Goal: Navigation & Orientation: Find specific page/section

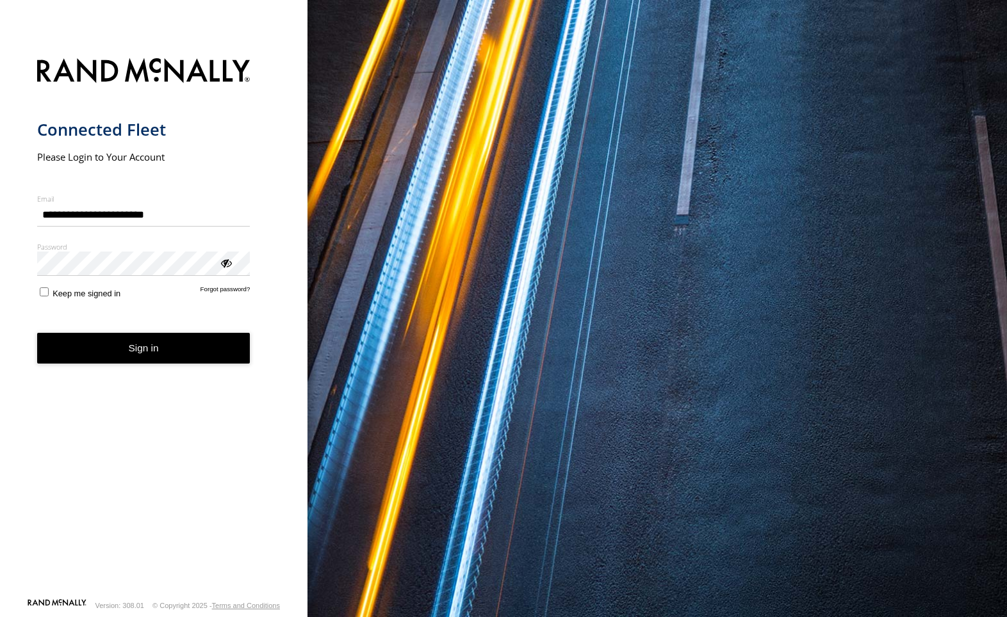
type input "**********"
click at [142, 343] on button "Sign in" at bounding box center [143, 348] width 213 height 31
click at [137, 345] on button "Sign in" at bounding box center [143, 348] width 213 height 31
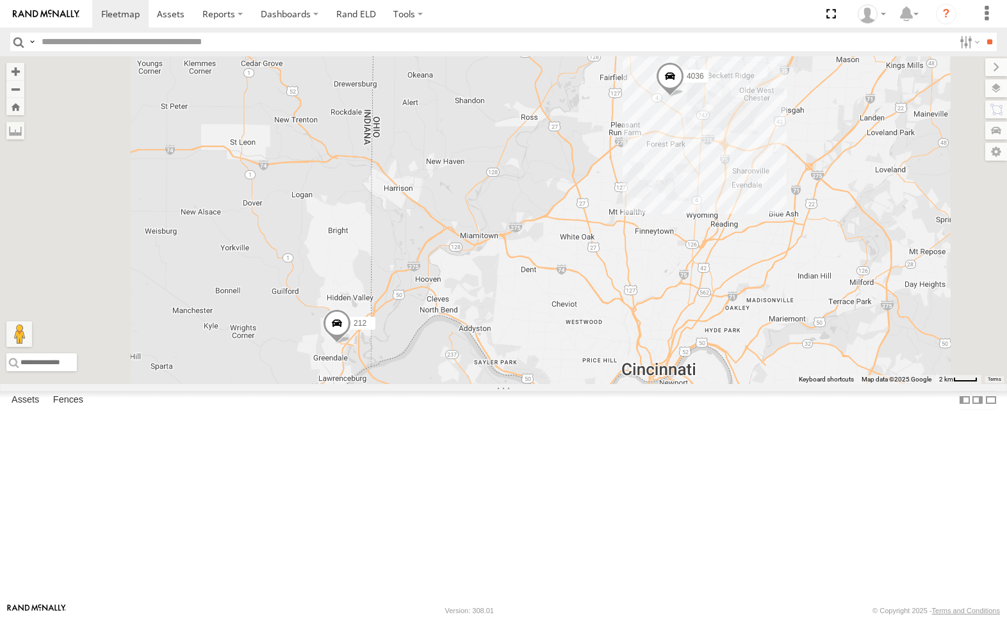
click at [0, 0] on div "212 All Assets" at bounding box center [0, 0] width 0 height 0
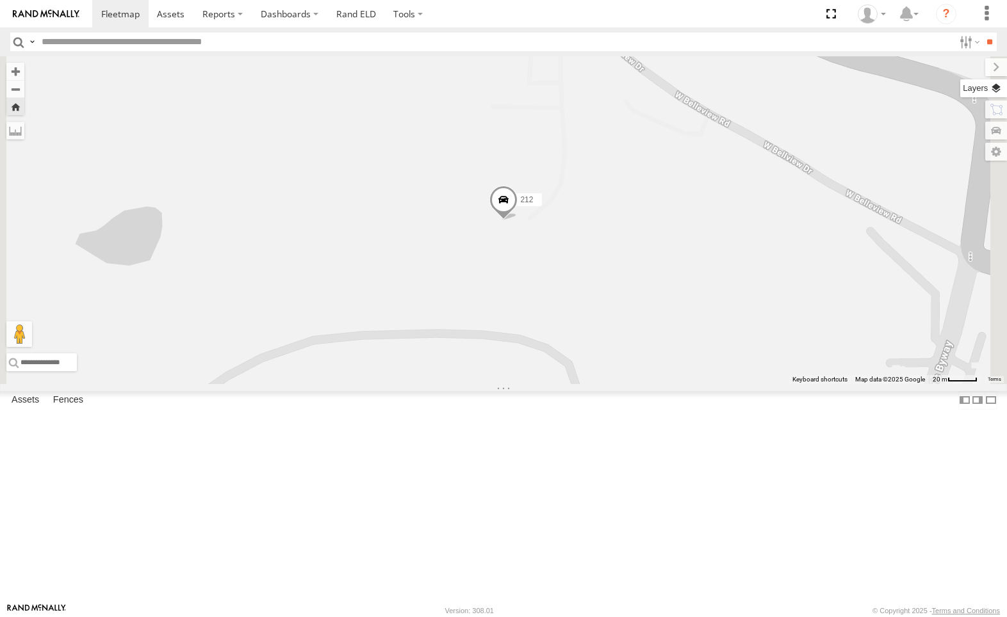
click at [992, 92] on label at bounding box center [983, 88] width 47 height 18
click at [0, 0] on span "Overlays" at bounding box center [0, 0] width 0 height 0
click at [0, 0] on span "Traffic" at bounding box center [0, 0] width 0 height 0
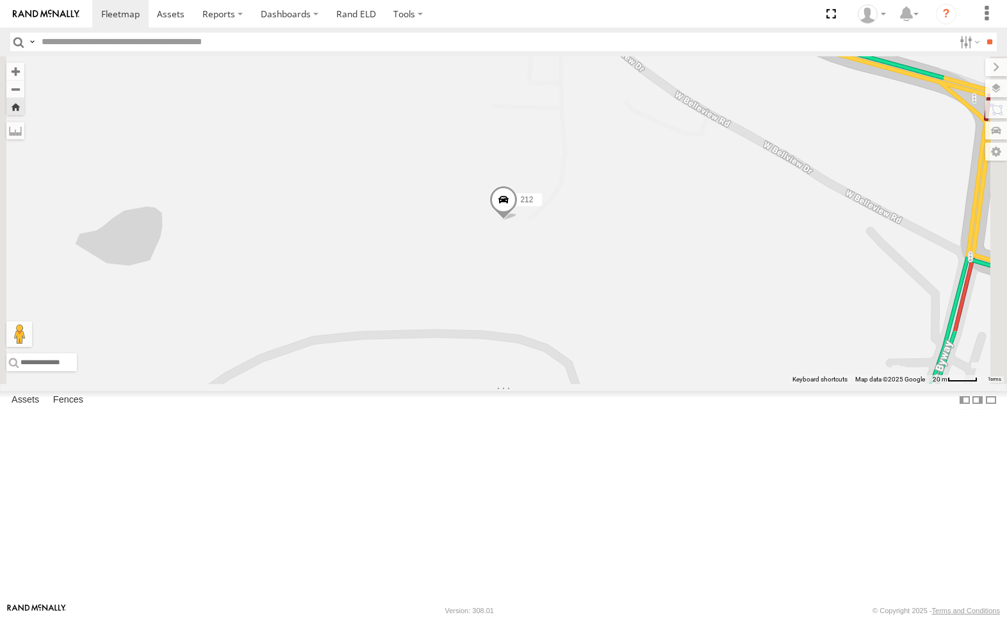
click at [0, 0] on span "Basemaps" at bounding box center [0, 0] width 0 height 0
click at [0, 0] on span "Satellite + Roadmap" at bounding box center [0, 0] width 0 height 0
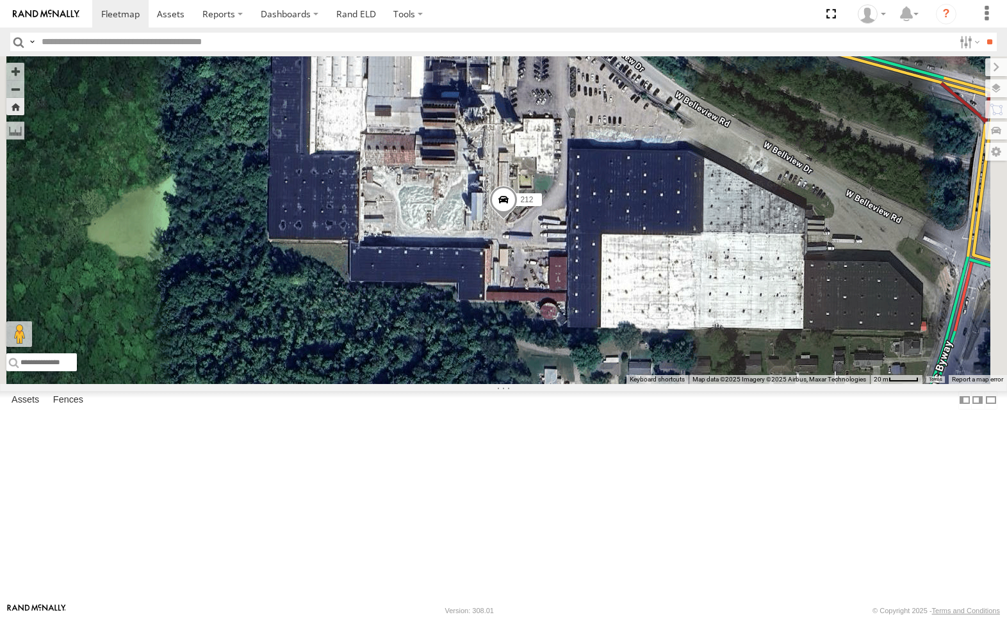
click at [0, 0] on label at bounding box center [0, 0] width 0 height 0
click at [985, 69] on label at bounding box center [996, 67] width 22 height 18
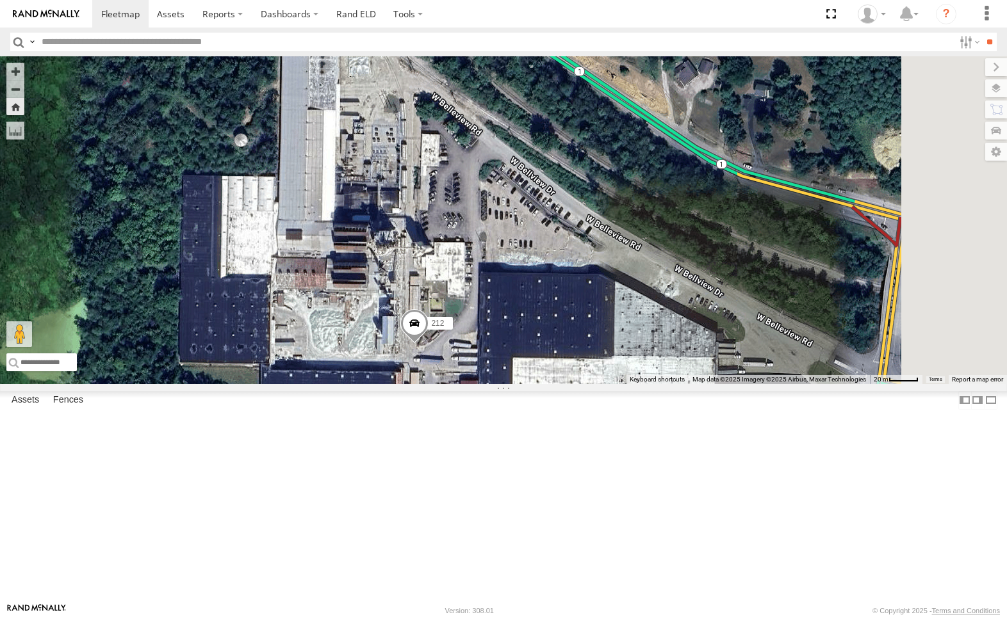
drag, startPoint x: 851, startPoint y: 231, endPoint x: 762, endPoint y: 355, distance: 153.4
click at [762, 355] on div "212" at bounding box center [503, 220] width 1007 height 328
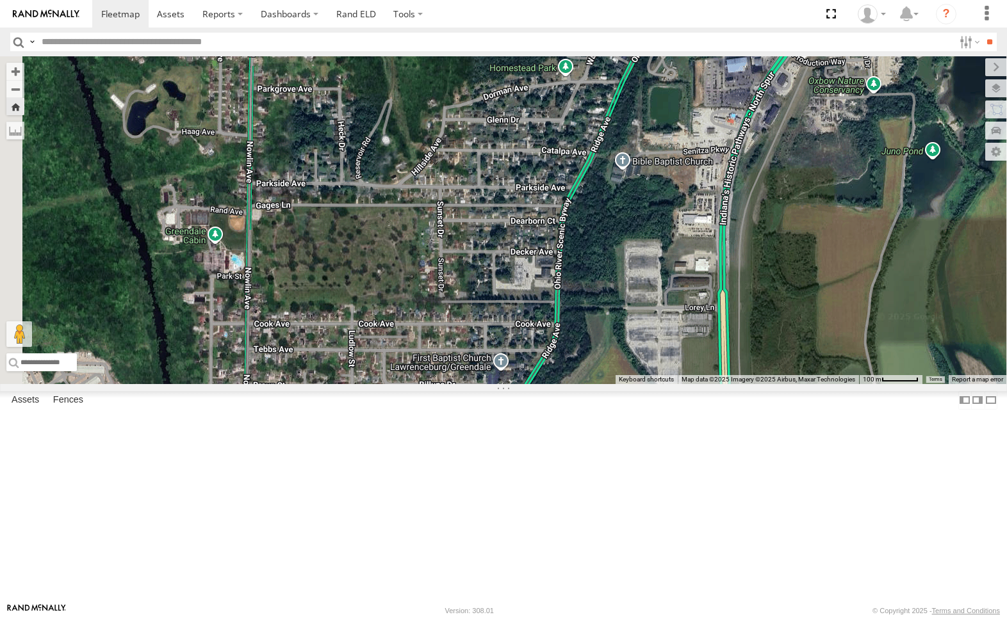
drag, startPoint x: 909, startPoint y: 437, endPoint x: 866, endPoint y: 206, distance: 235.2
click at [866, 206] on div "212" at bounding box center [503, 220] width 1007 height 328
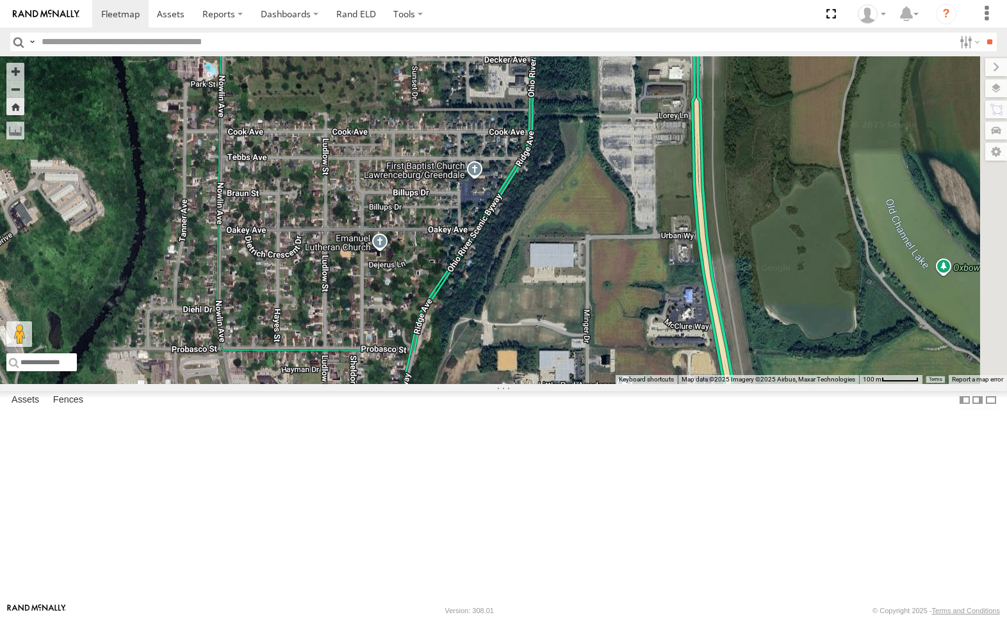
drag, startPoint x: 821, startPoint y: 427, endPoint x: 802, endPoint y: 237, distance: 191.1
click at [802, 237] on div "212" at bounding box center [503, 220] width 1007 height 328
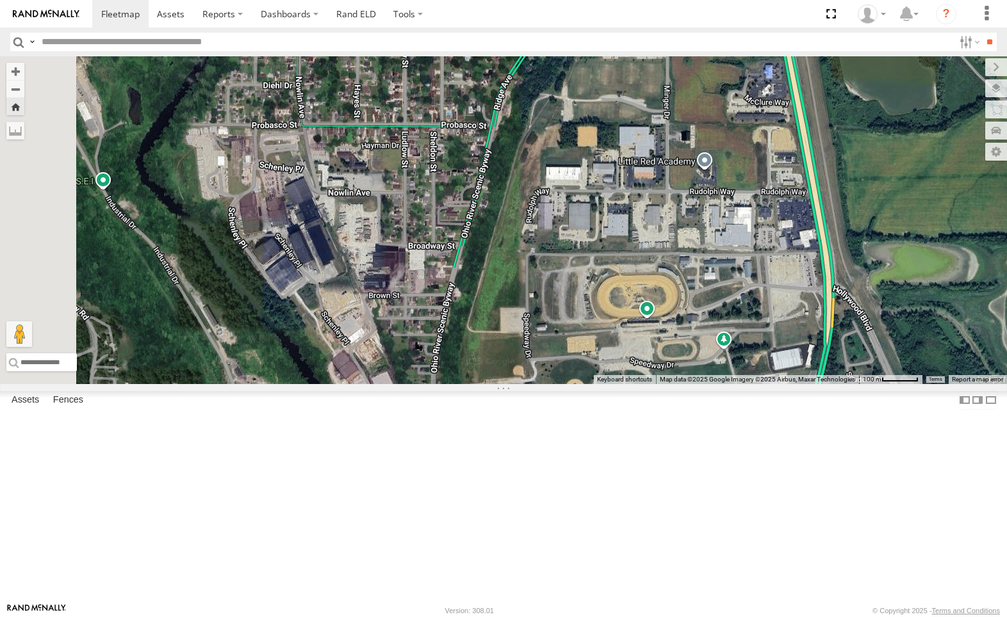
drag, startPoint x: 750, startPoint y: 489, endPoint x: 825, endPoint y: 271, distance: 230.9
click at [825, 271] on div "212" at bounding box center [503, 220] width 1007 height 328
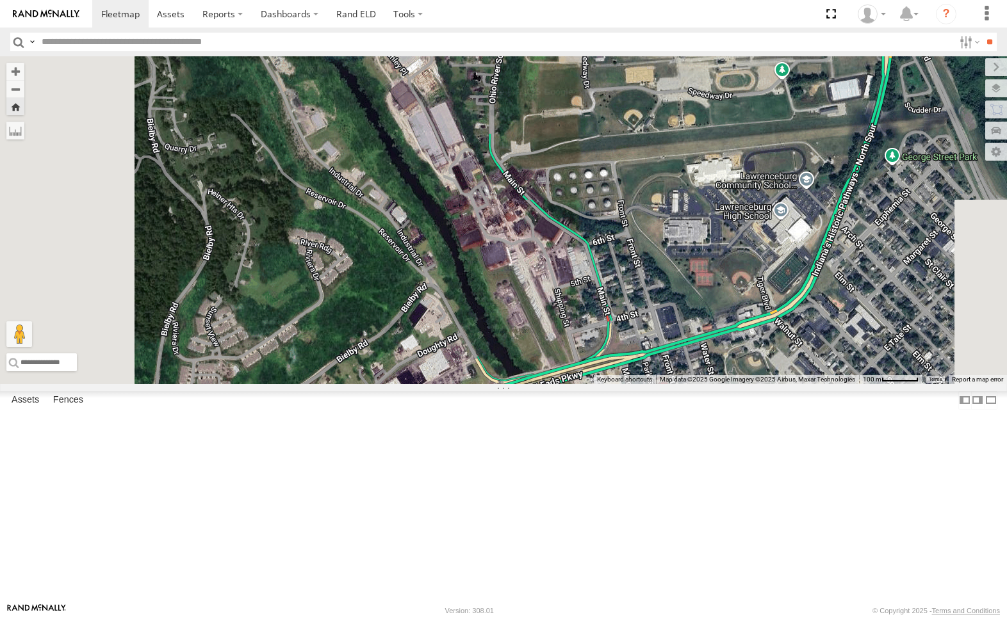
drag, startPoint x: 793, startPoint y: 369, endPoint x: 837, endPoint y: 184, distance: 190.3
click at [837, 184] on div "212" at bounding box center [503, 220] width 1007 height 328
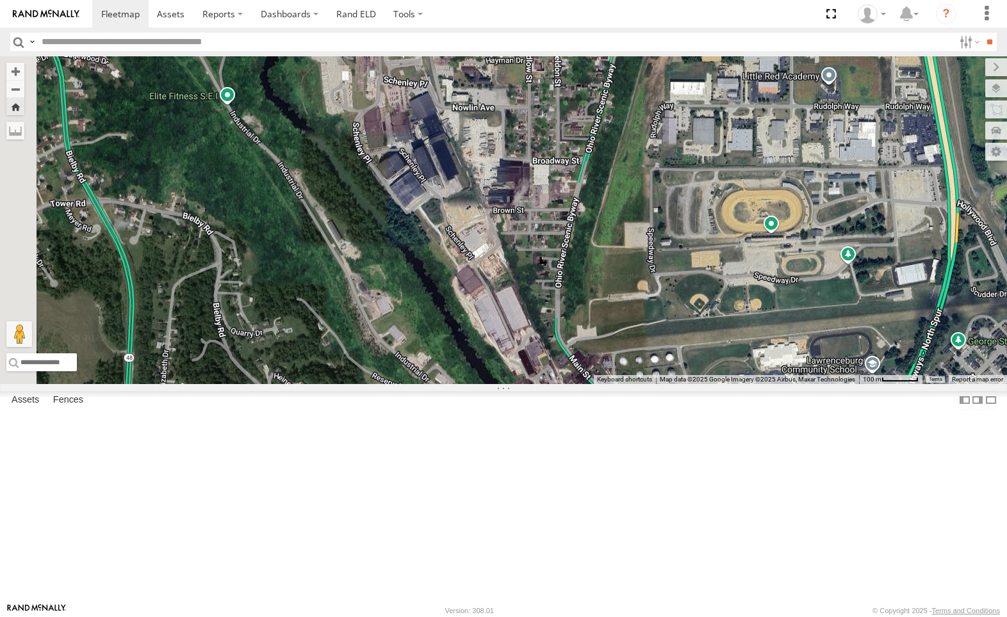
drag, startPoint x: 643, startPoint y: 140, endPoint x: 709, endPoint y: 325, distance: 195.9
click at [709, 325] on div "212" at bounding box center [503, 220] width 1007 height 328
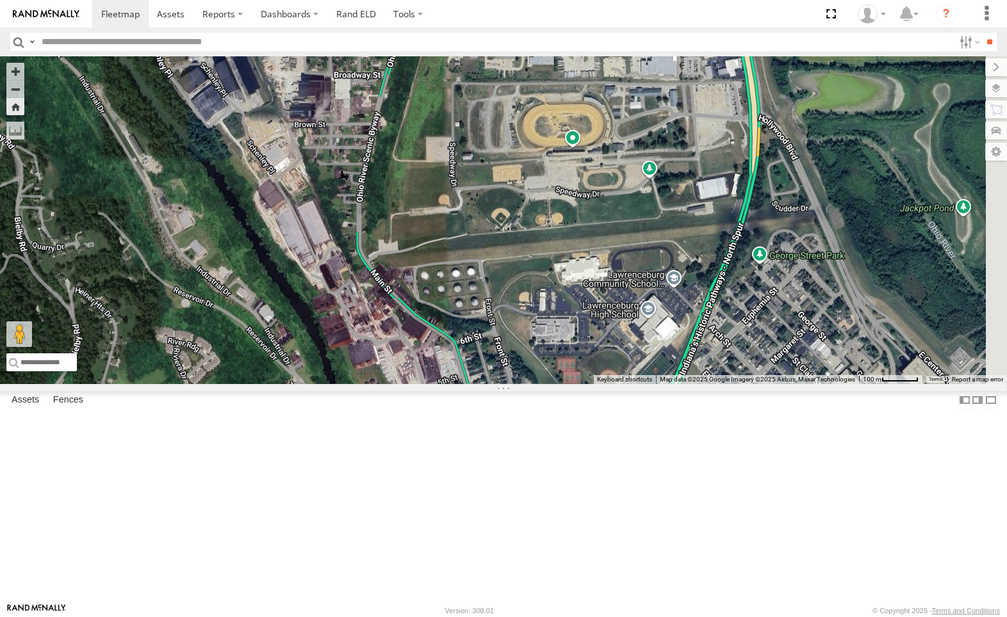
drag, startPoint x: 767, startPoint y: 349, endPoint x: 615, endPoint y: 275, distance: 168.4
click at [615, 275] on div "212" at bounding box center [503, 220] width 1007 height 328
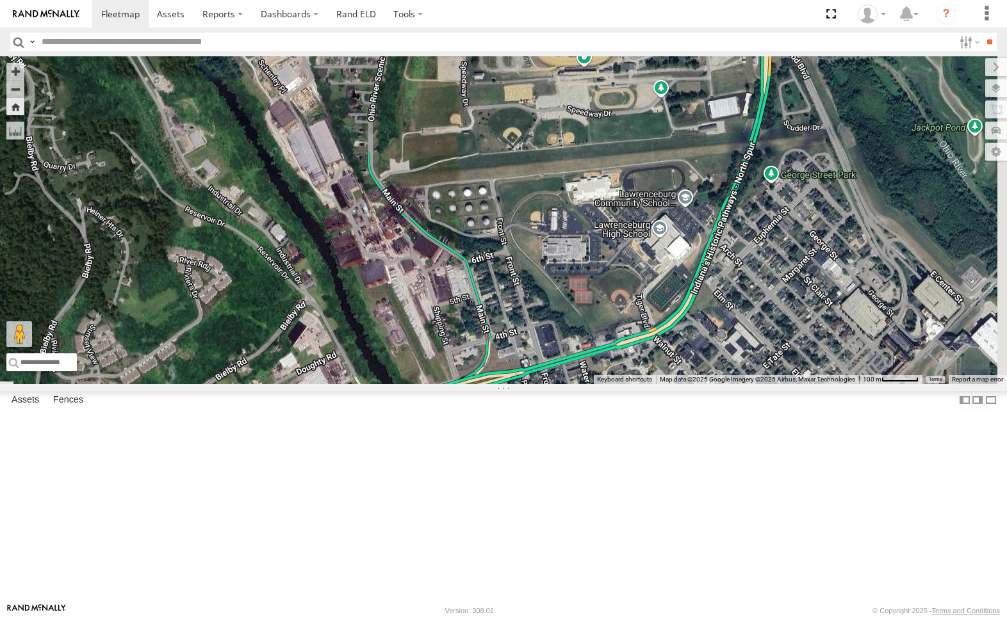
drag, startPoint x: 774, startPoint y: 365, endPoint x: 801, endPoint y: 227, distance: 140.9
click at [788, 300] on div "212" at bounding box center [503, 220] width 1007 height 328
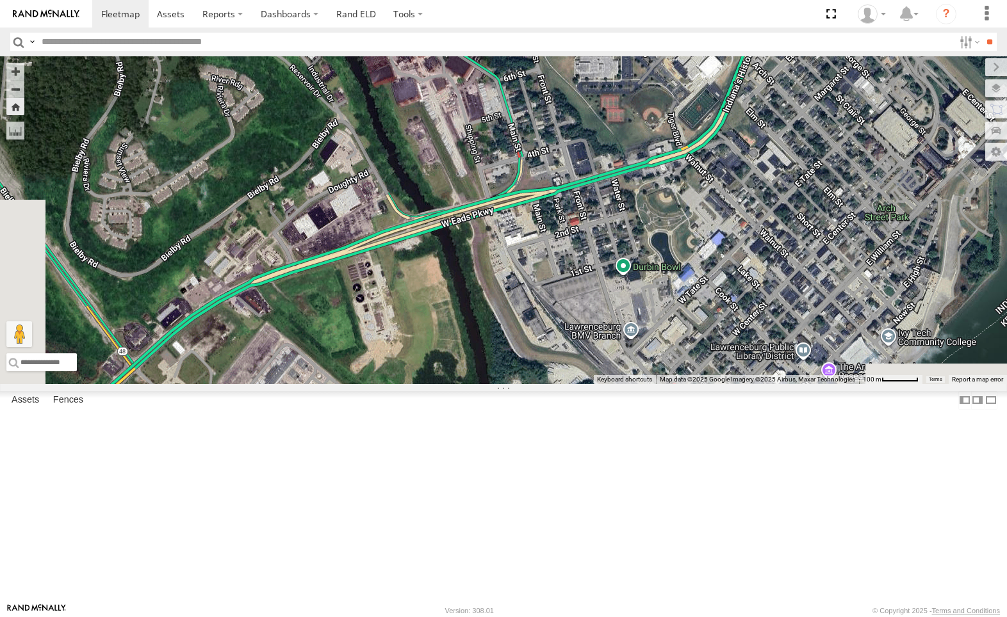
drag, startPoint x: 827, startPoint y: 330, endPoint x: 860, endPoint y: 129, distance: 203.8
click at [853, 138] on div "212" at bounding box center [503, 220] width 1007 height 328
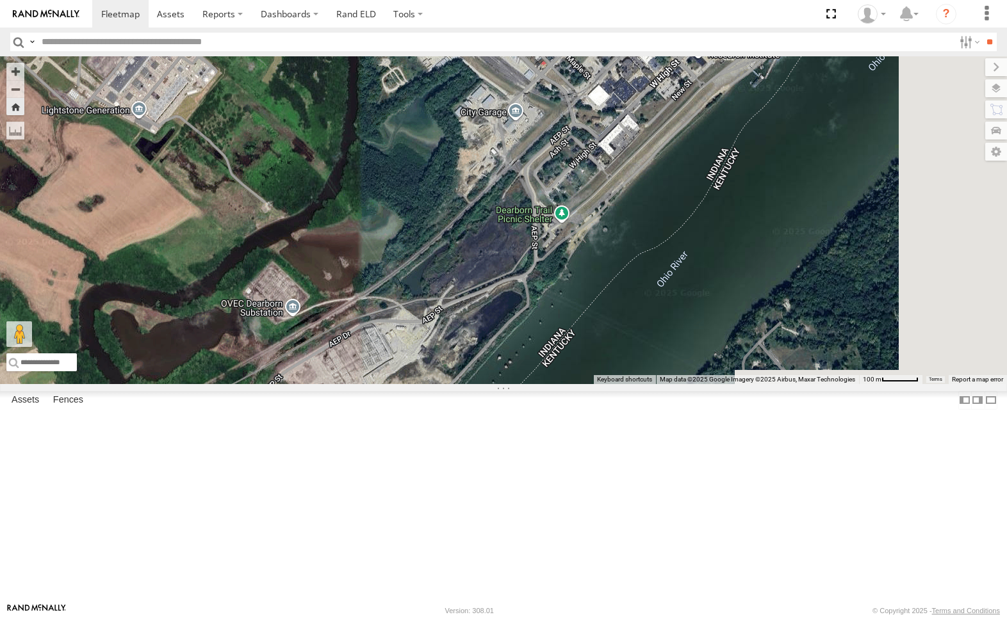
drag, startPoint x: 855, startPoint y: 125, endPoint x: 648, endPoint y: 294, distance: 267.2
click at [657, 285] on div "212" at bounding box center [503, 220] width 1007 height 328
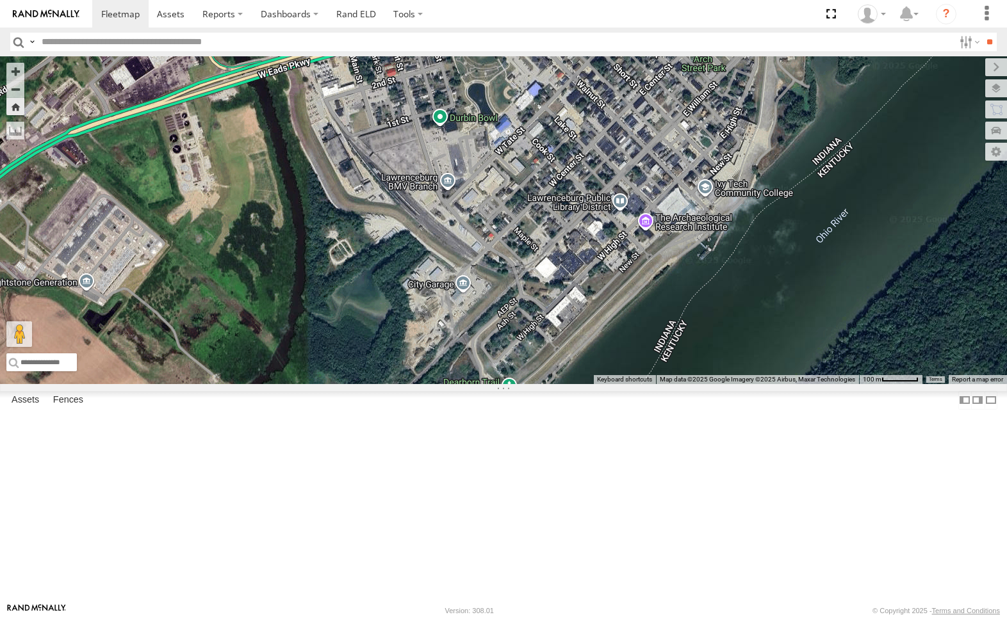
drag, startPoint x: 613, startPoint y: 270, endPoint x: 790, endPoint y: 227, distance: 182.4
click at [790, 227] on div "212" at bounding box center [503, 220] width 1007 height 328
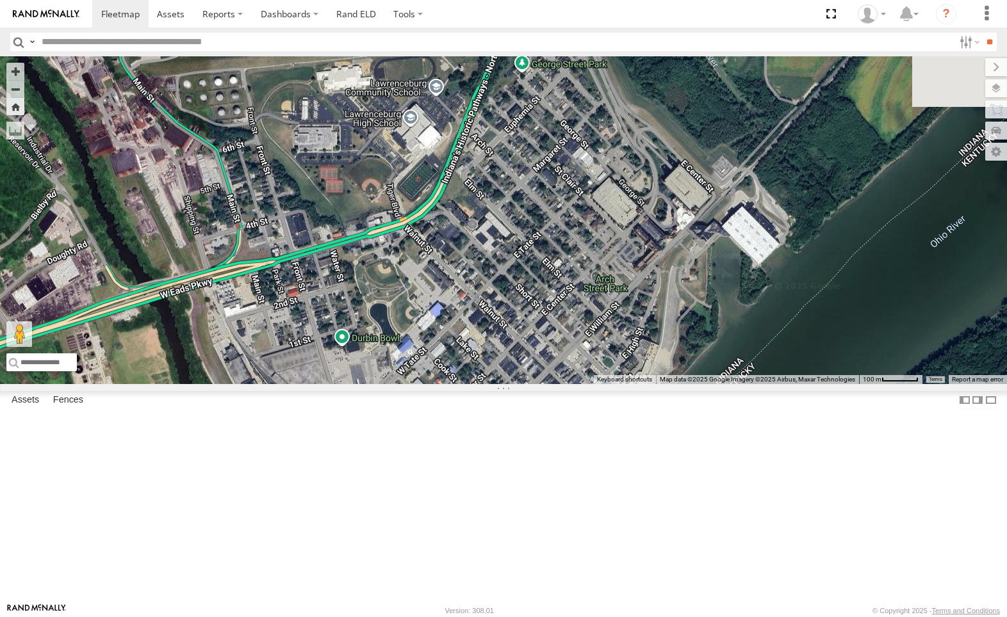
drag, startPoint x: 794, startPoint y: 172, endPoint x: 695, endPoint y: 387, distance: 236.1
click at [695, 384] on div "212" at bounding box center [503, 220] width 1007 height 328
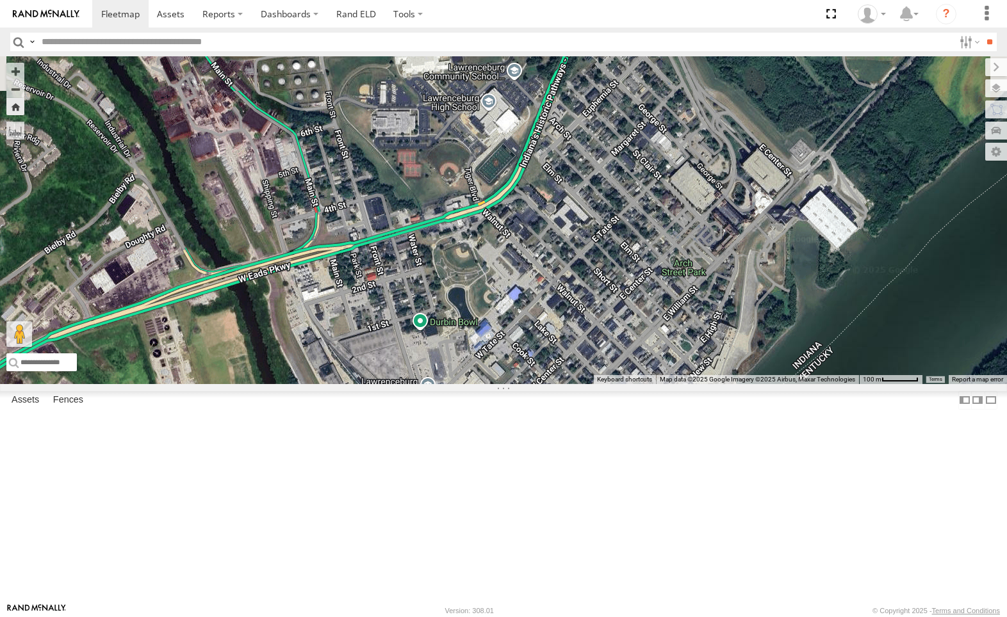
drag, startPoint x: 624, startPoint y: 217, endPoint x: 701, endPoint y: 200, distance: 78.8
click at [701, 200] on div "212" at bounding box center [503, 220] width 1007 height 328
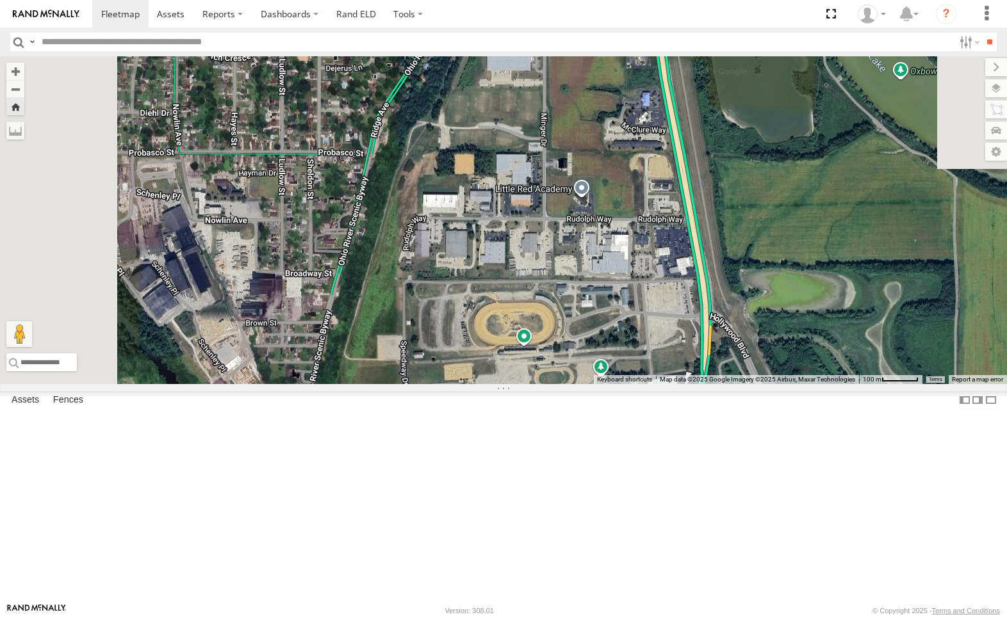
drag, startPoint x: 715, startPoint y: 159, endPoint x: 811, endPoint y: 469, distance: 325.1
click at [827, 384] on div "212" at bounding box center [503, 220] width 1007 height 328
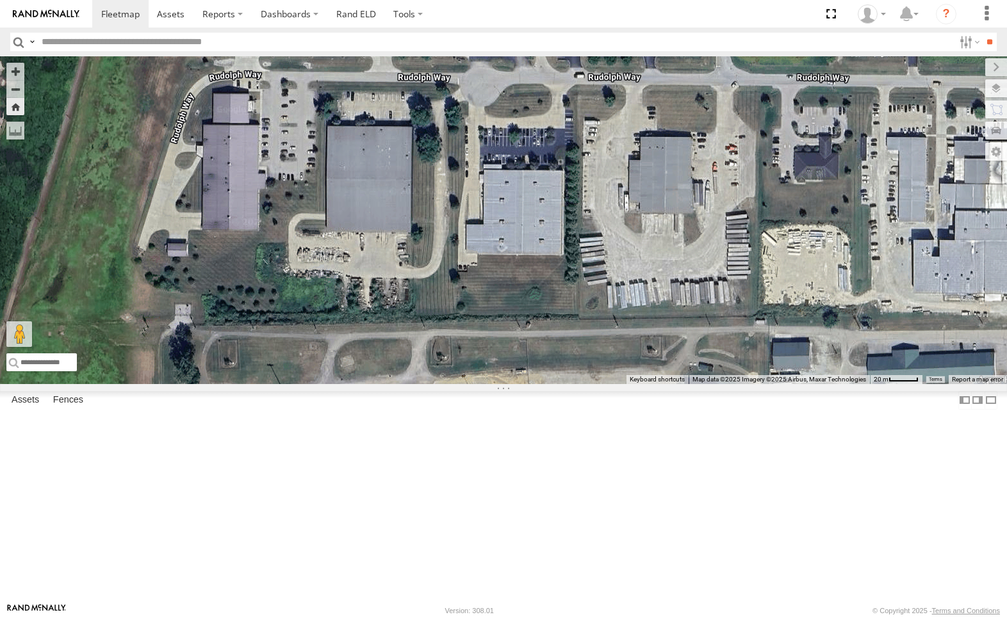
drag, startPoint x: 643, startPoint y: 354, endPoint x: 797, endPoint y: 353, distance: 154.4
click at [797, 353] on div "212" at bounding box center [503, 220] width 1007 height 328
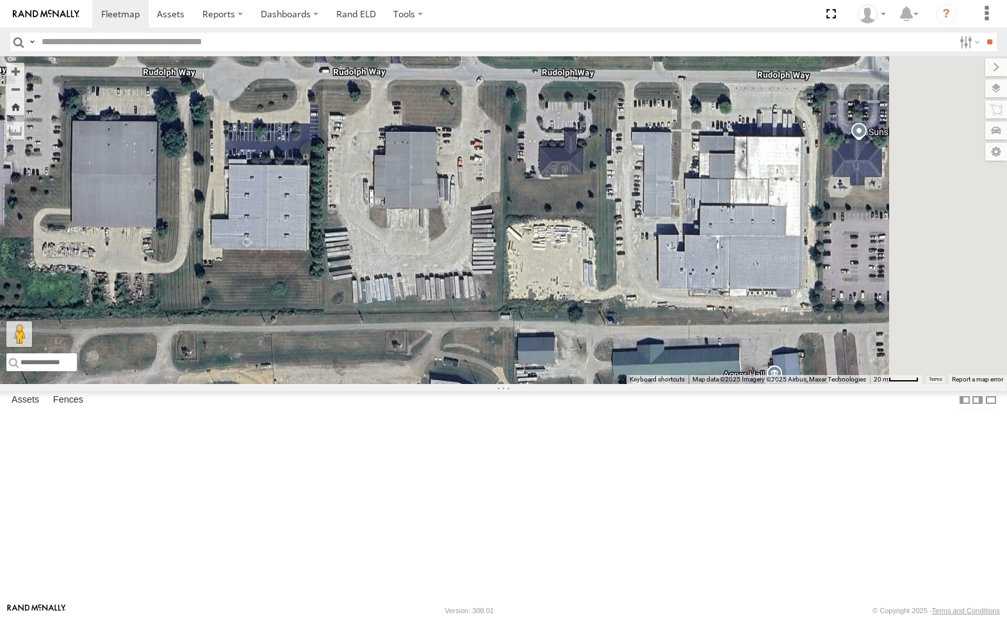
drag, startPoint x: 951, startPoint y: 339, endPoint x: 695, endPoint y: 334, distance: 256.2
click at [695, 334] on div "212" at bounding box center [503, 220] width 1007 height 328
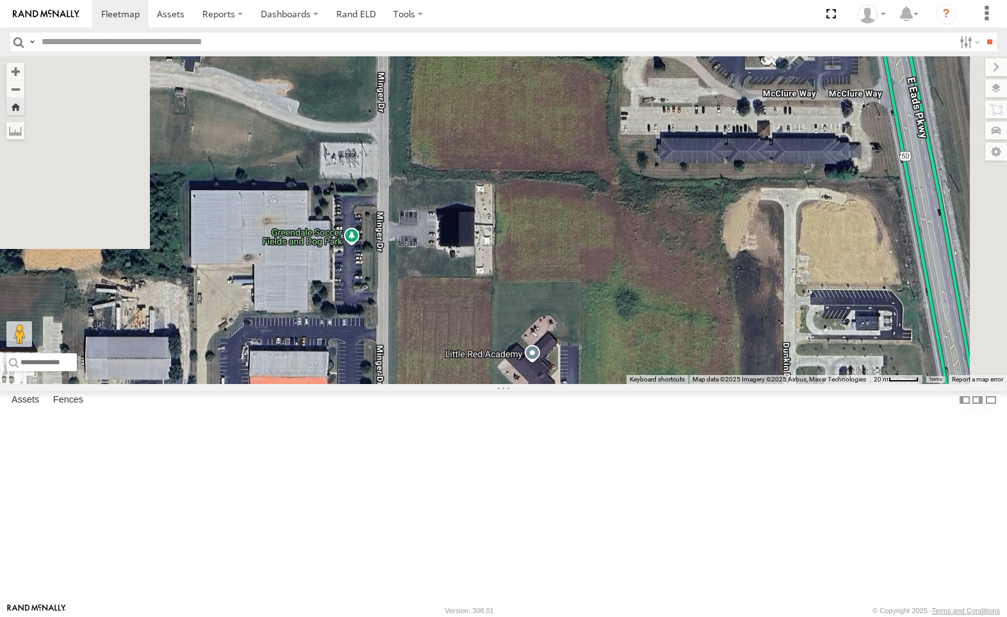
drag, startPoint x: 849, startPoint y: 181, endPoint x: 762, endPoint y: 569, distance: 397.6
click at [762, 384] on div "212" at bounding box center [503, 220] width 1007 height 328
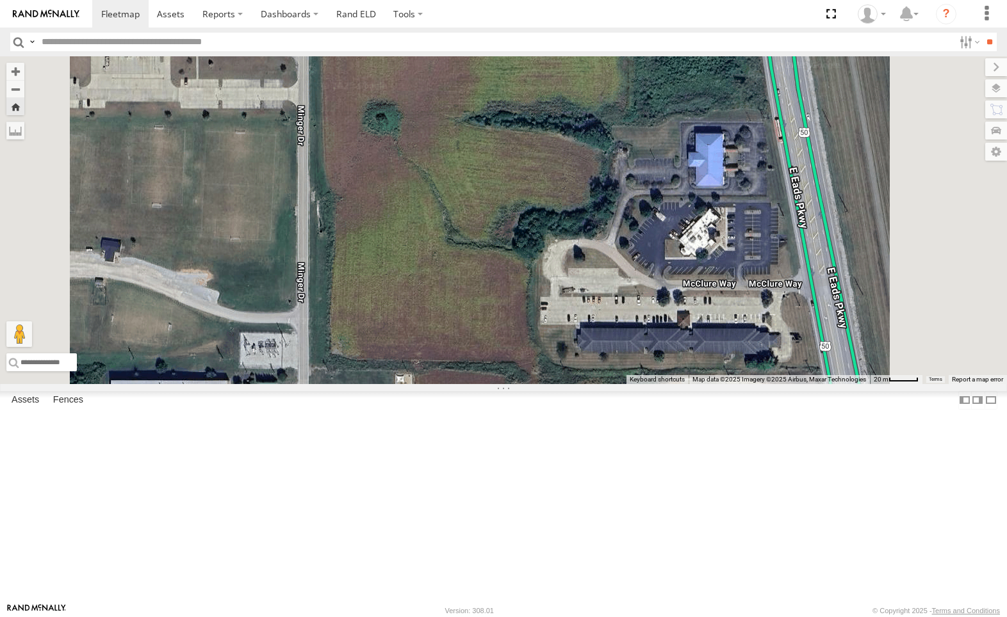
drag, startPoint x: 802, startPoint y: 268, endPoint x: 794, endPoint y: 409, distance: 141.1
click at [772, 384] on div "212" at bounding box center [503, 220] width 1007 height 328
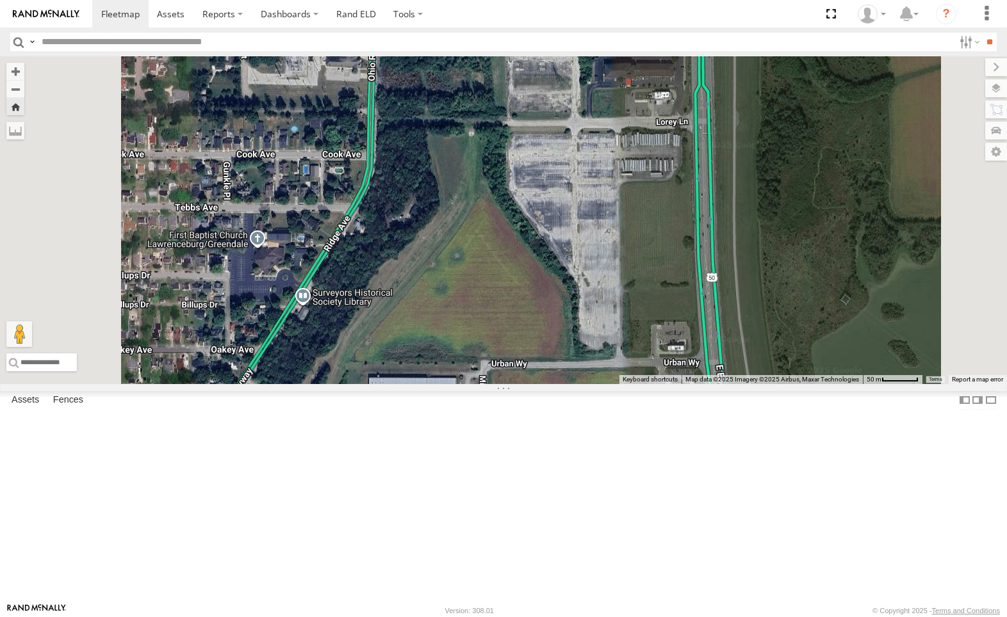
drag, startPoint x: 730, startPoint y: 264, endPoint x: 738, endPoint y: 520, distance: 256.3
click at [738, 384] on div "212" at bounding box center [503, 220] width 1007 height 328
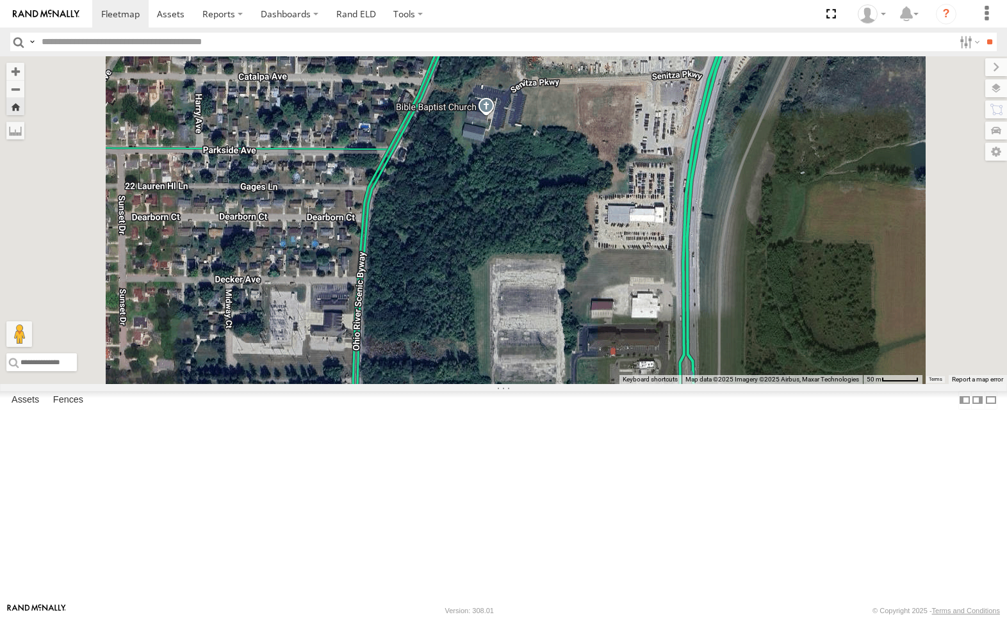
drag, startPoint x: 758, startPoint y: 171, endPoint x: 737, endPoint y: 427, distance: 256.4
click at [737, 384] on div "212" at bounding box center [503, 220] width 1007 height 328
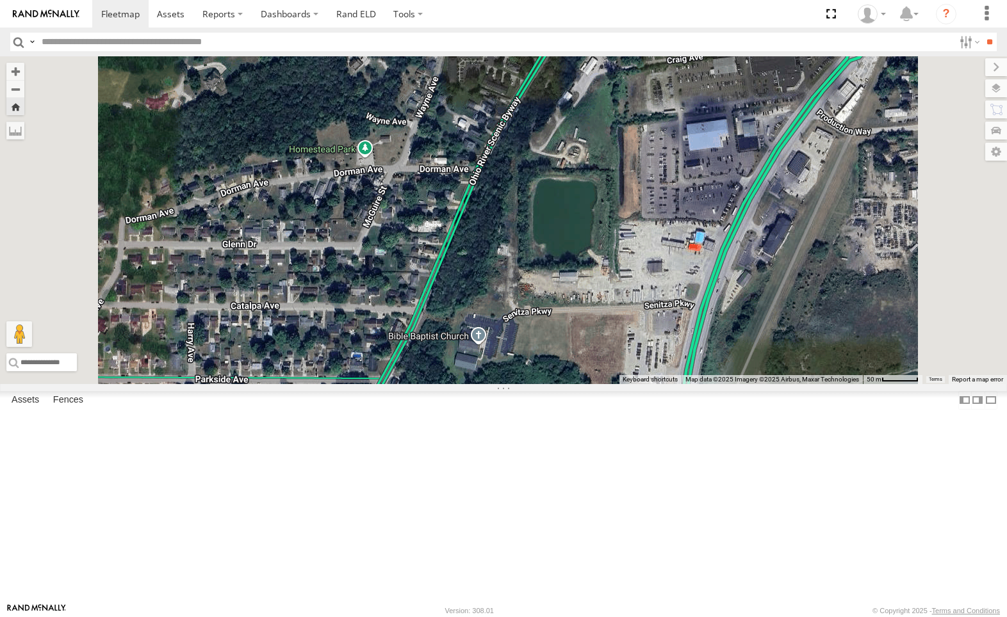
drag, startPoint x: 779, startPoint y: 190, endPoint x: 770, endPoint y: 423, distance: 233.9
click at [770, 384] on div "212" at bounding box center [503, 220] width 1007 height 328
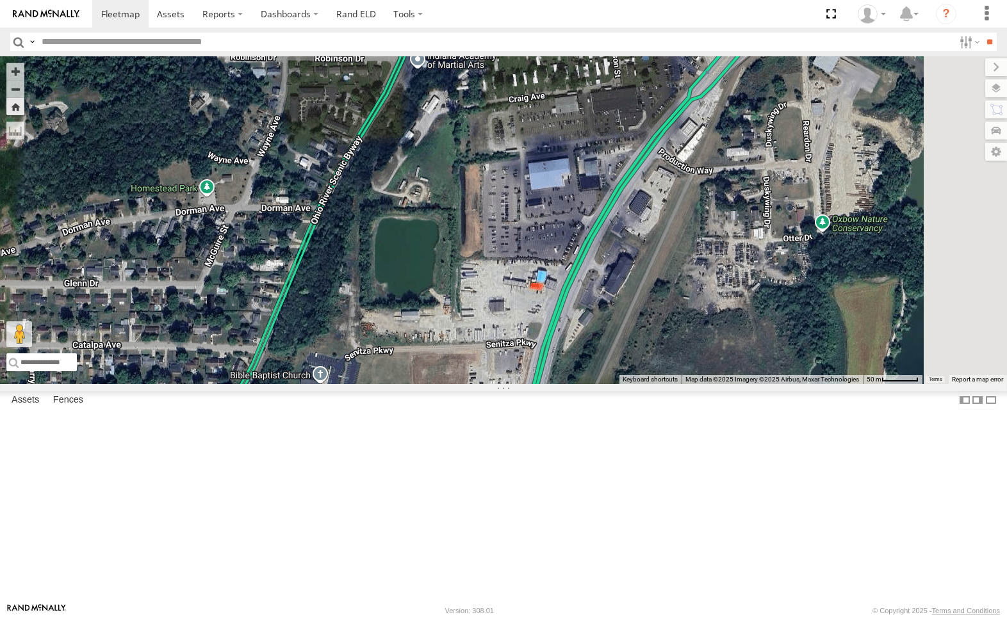
drag, startPoint x: 825, startPoint y: 149, endPoint x: 689, endPoint y: 179, distance: 138.9
click at [689, 179] on div "212" at bounding box center [503, 220] width 1007 height 328
drag, startPoint x: 835, startPoint y: 233, endPoint x: 660, endPoint y: 223, distance: 175.1
click at [676, 224] on div "212" at bounding box center [503, 220] width 1007 height 328
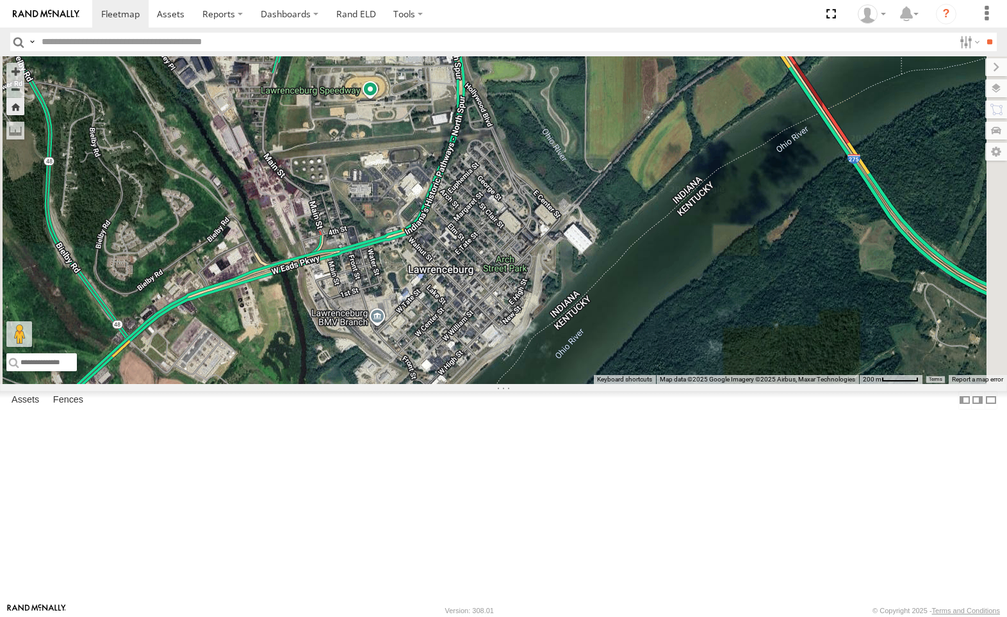
drag, startPoint x: 801, startPoint y: 423, endPoint x: 756, endPoint y: 85, distance: 341.8
click at [750, 56] on div "212" at bounding box center [503, 220] width 1007 height 328
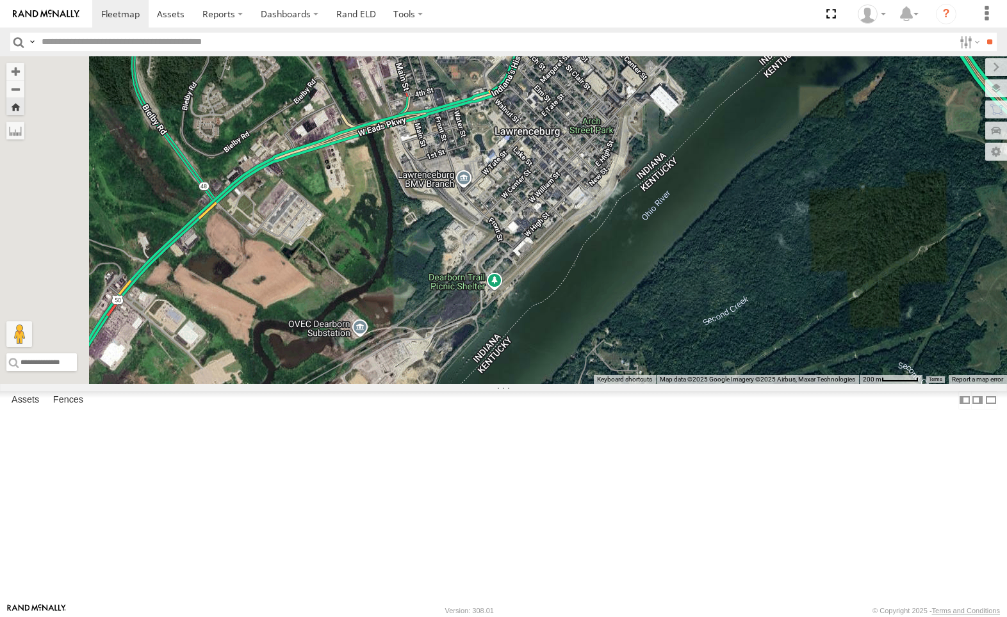
drag, startPoint x: 674, startPoint y: 390, endPoint x: 825, endPoint y: 225, distance: 223.9
click at [825, 225] on div "212" at bounding box center [503, 220] width 1007 height 328
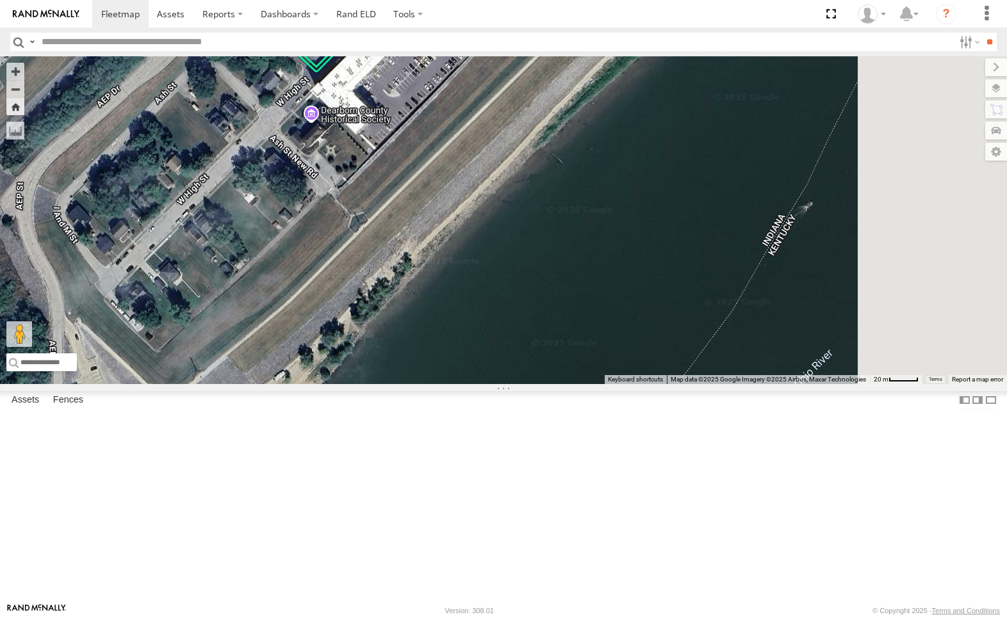
drag, startPoint x: 898, startPoint y: 112, endPoint x: 564, endPoint y: 450, distance: 475.1
click at [562, 384] on div "212" at bounding box center [503, 220] width 1007 height 328
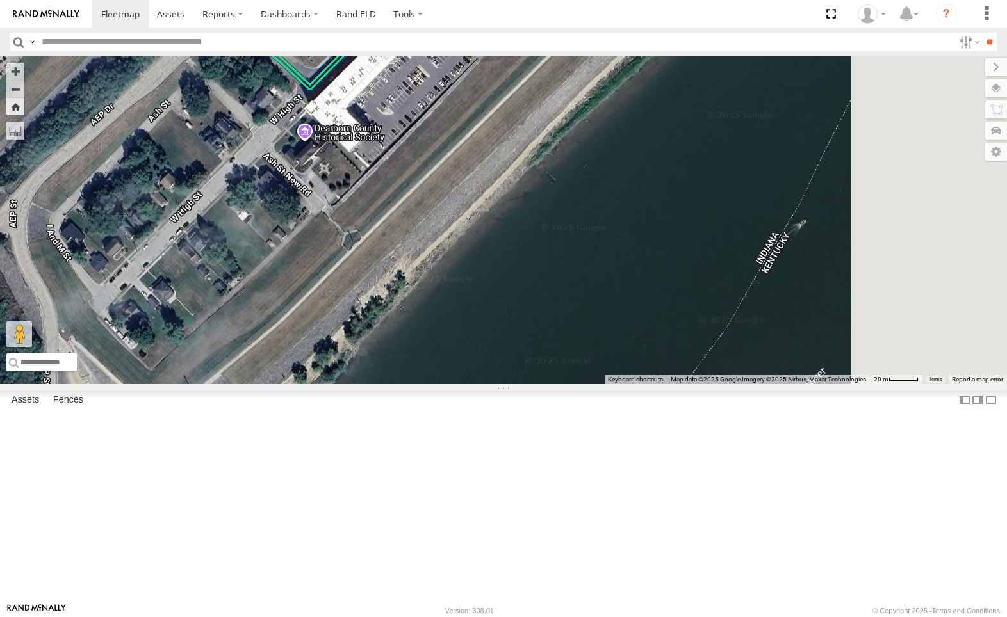
drag, startPoint x: 843, startPoint y: 131, endPoint x: 683, endPoint y: 333, distance: 258.1
click at [684, 332] on div "212" at bounding box center [503, 220] width 1007 height 328
